Goal: Task Accomplishment & Management: Complete application form

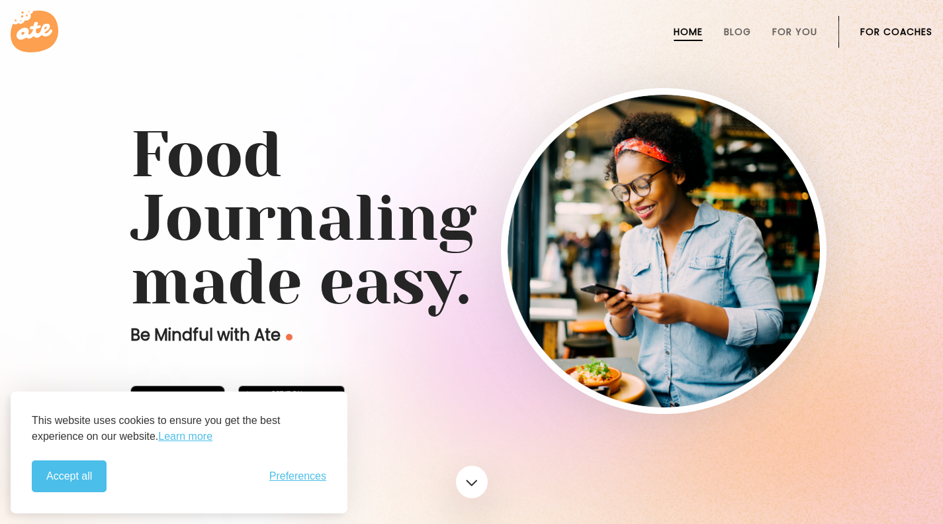
click at [66, 478] on button "Accept all" at bounding box center [69, 476] width 75 height 32
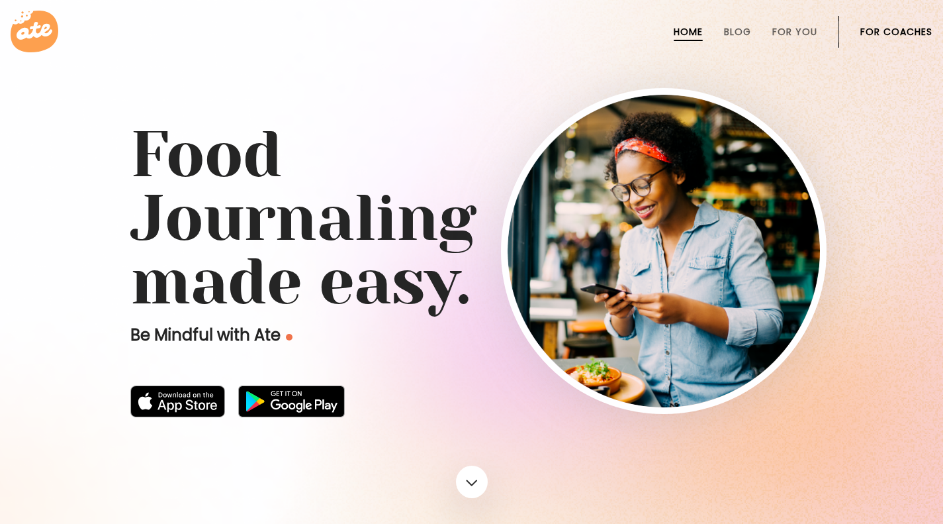
click at [876, 34] on link "For Coaches" at bounding box center [897, 31] width 72 height 11
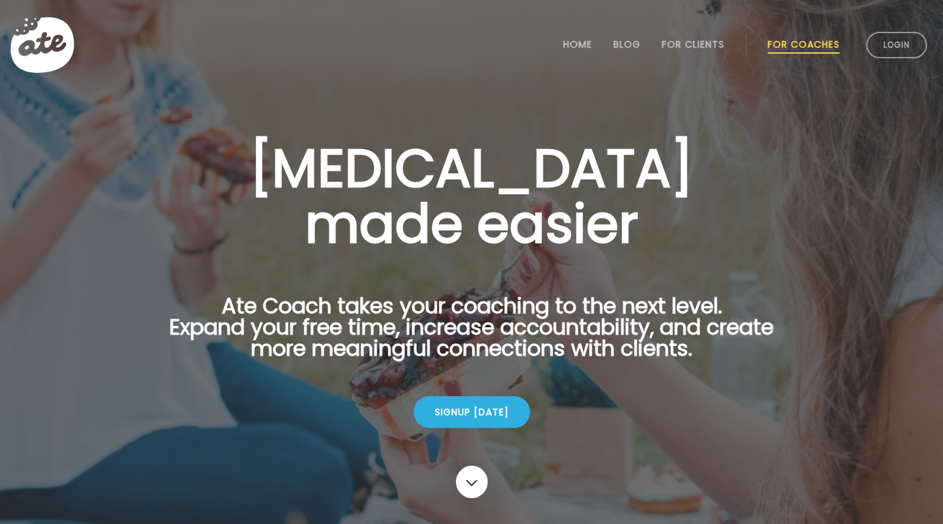
click at [884, 47] on link "Login" at bounding box center [896, 45] width 61 height 26
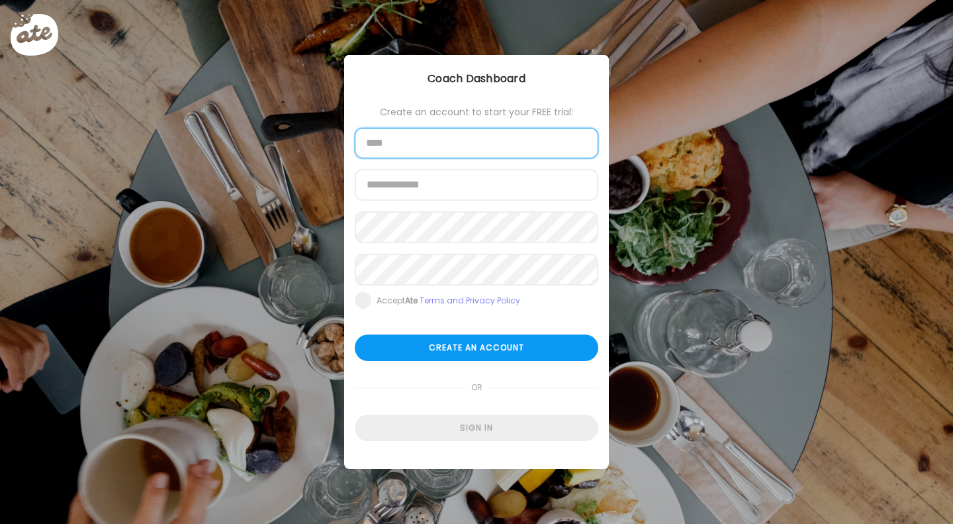
click at [464, 150] on input "text" at bounding box center [477, 143] width 244 height 30
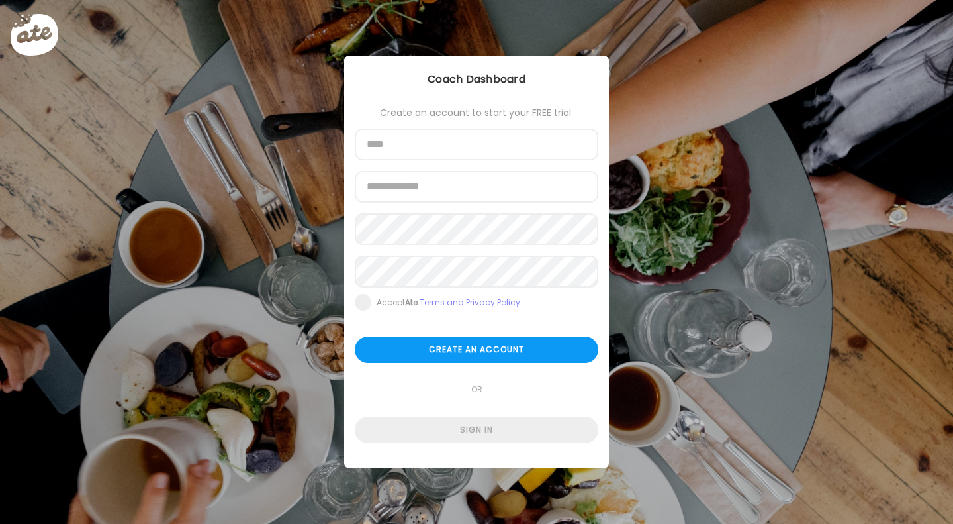
click at [254, 175] on div "Ate Coach Dashboard Wahoo! It’s official Take a moment to set up your Coach Pro…" at bounding box center [476, 262] width 953 height 524
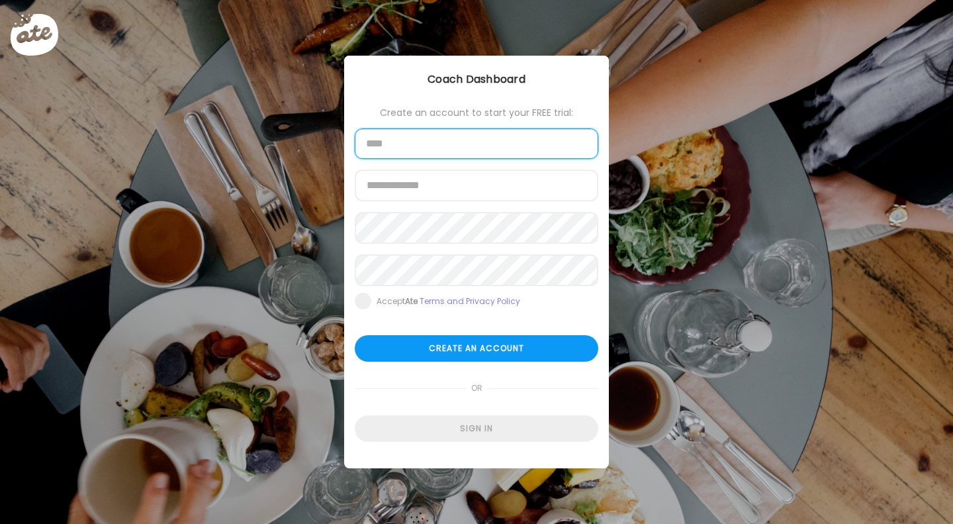
click at [387, 142] on input "text" at bounding box center [477, 143] width 244 height 30
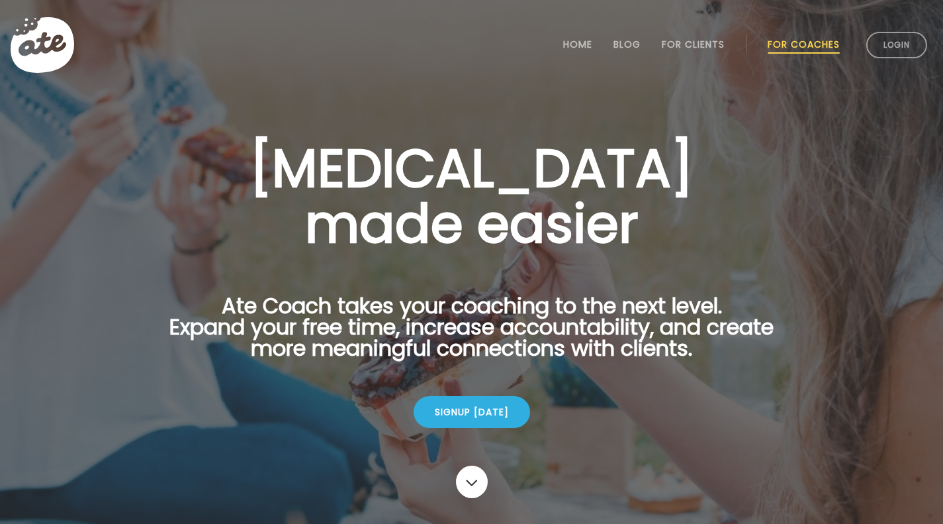
click at [894, 42] on link "Login" at bounding box center [896, 45] width 61 height 26
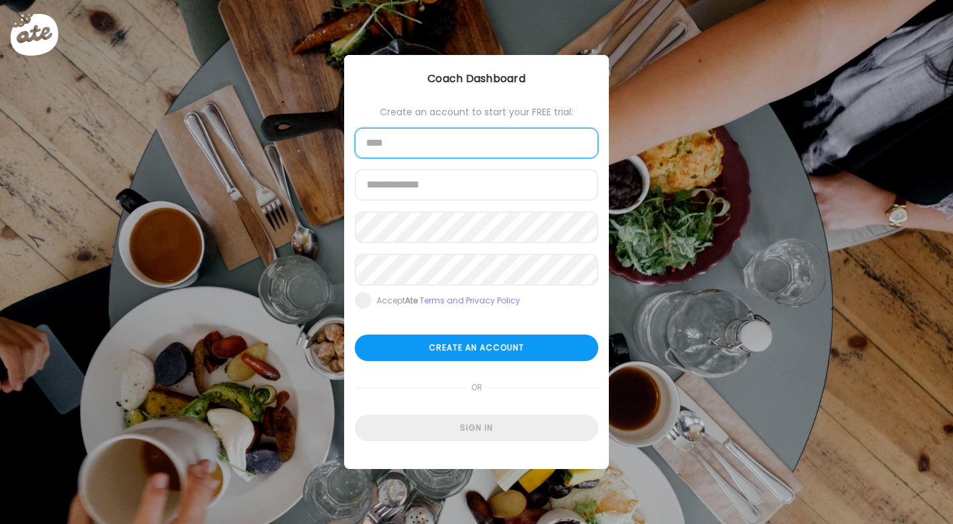
click at [448, 136] on input "text" at bounding box center [477, 143] width 244 height 30
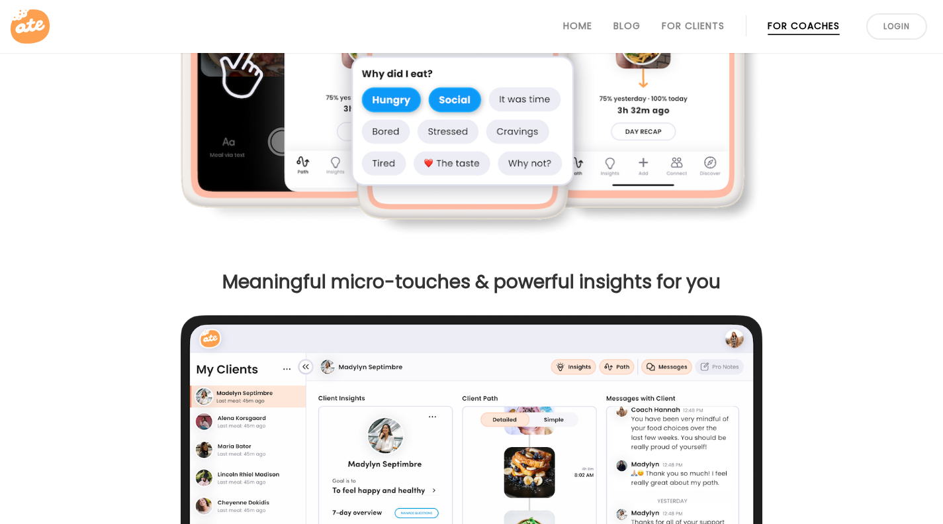
scroll to position [853, 0]
